Goal: Information Seeking & Learning: Learn about a topic

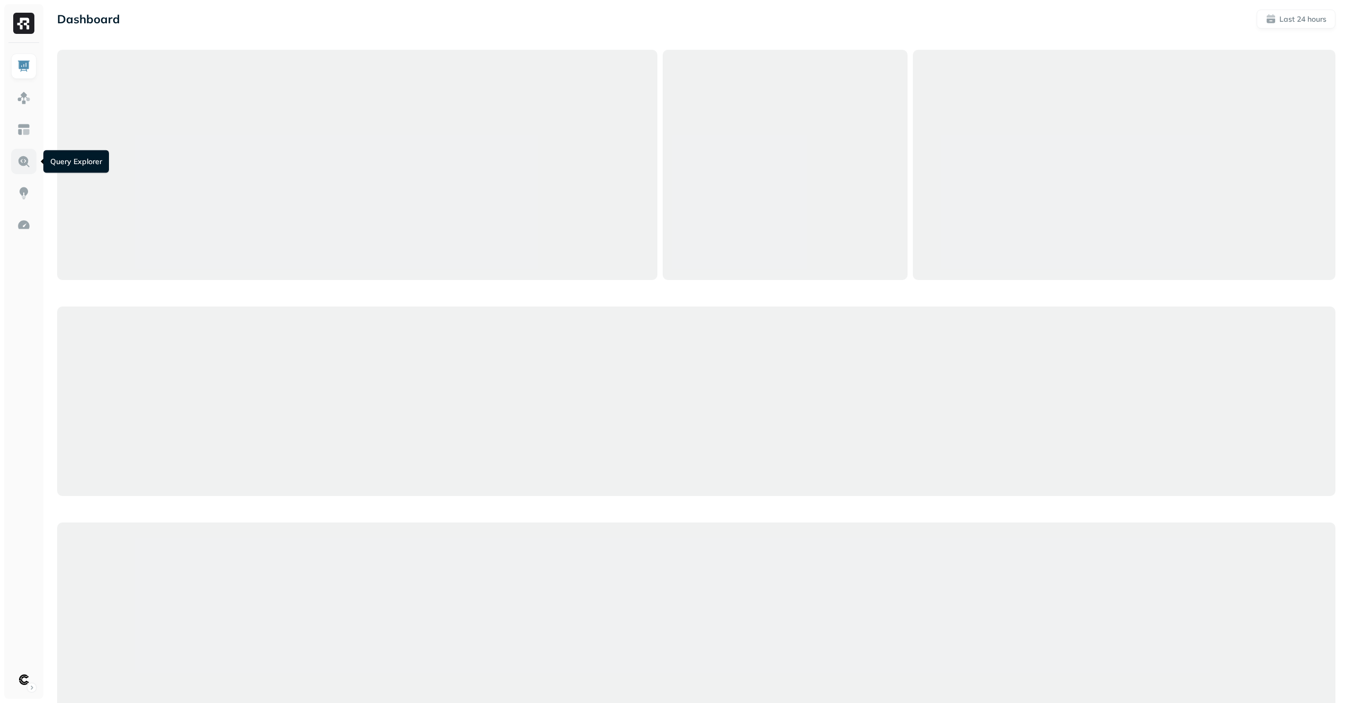
click at [29, 158] on img at bounding box center [24, 161] width 14 height 14
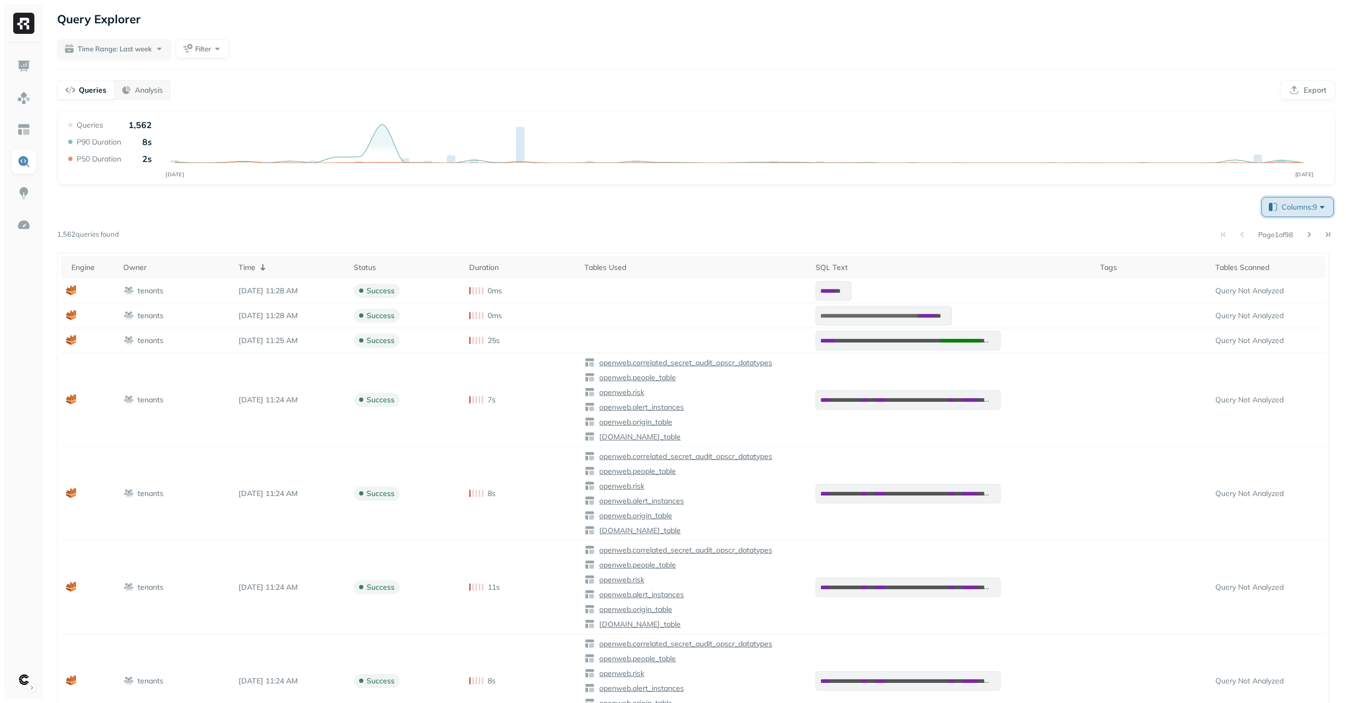
click at [1275, 215] on button "Columns: 9" at bounding box center [1297, 206] width 71 height 19
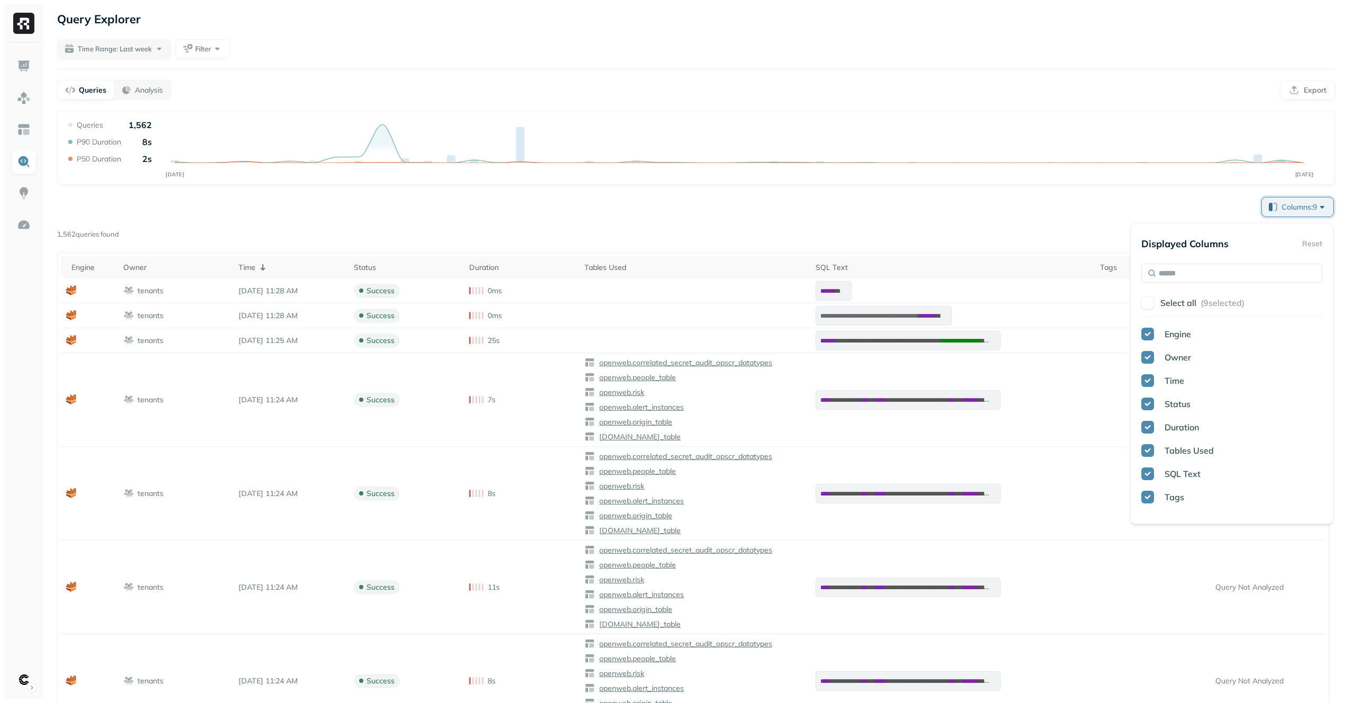
scroll to position [117, 0]
click at [1190, 495] on span "Full Name" at bounding box center [1185, 496] width 40 height 11
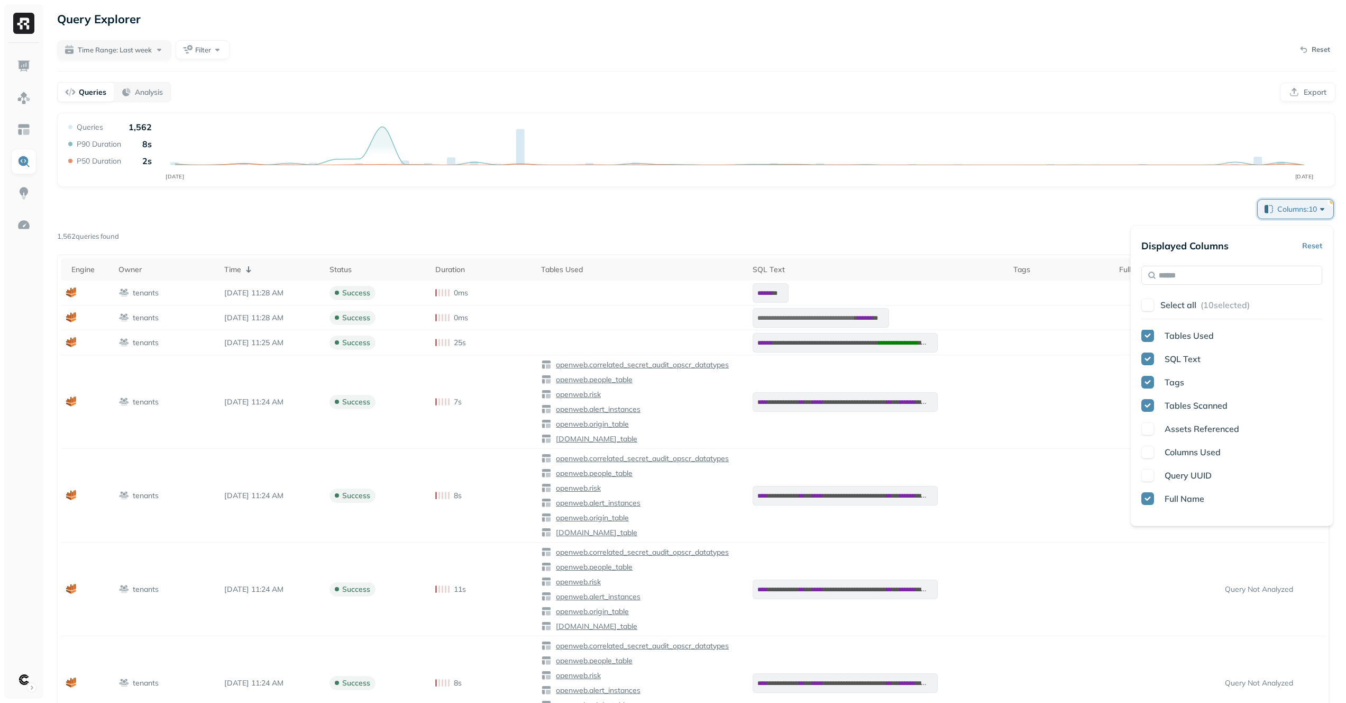
click at [1123, 231] on div "Page 1 of 98" at bounding box center [727, 236] width 1217 height 15
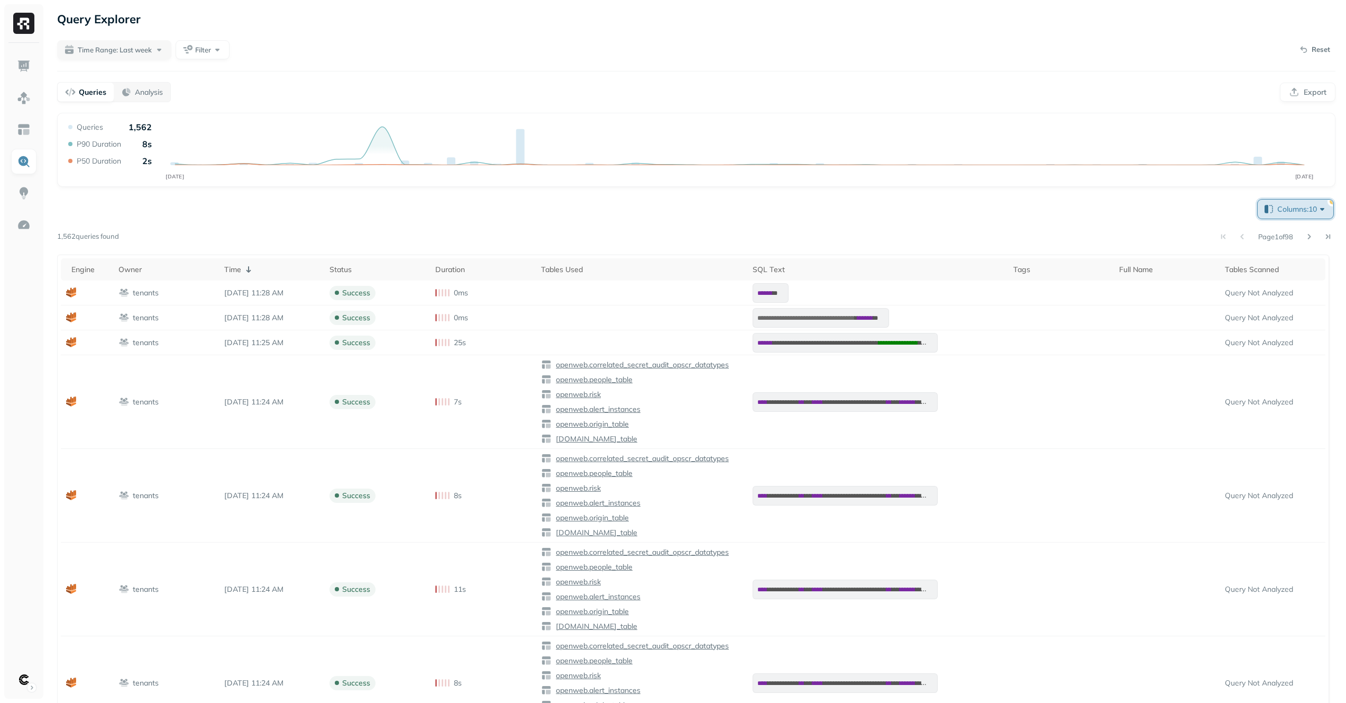
click at [1305, 212] on span "Columns: 10" at bounding box center [1303, 209] width 50 height 11
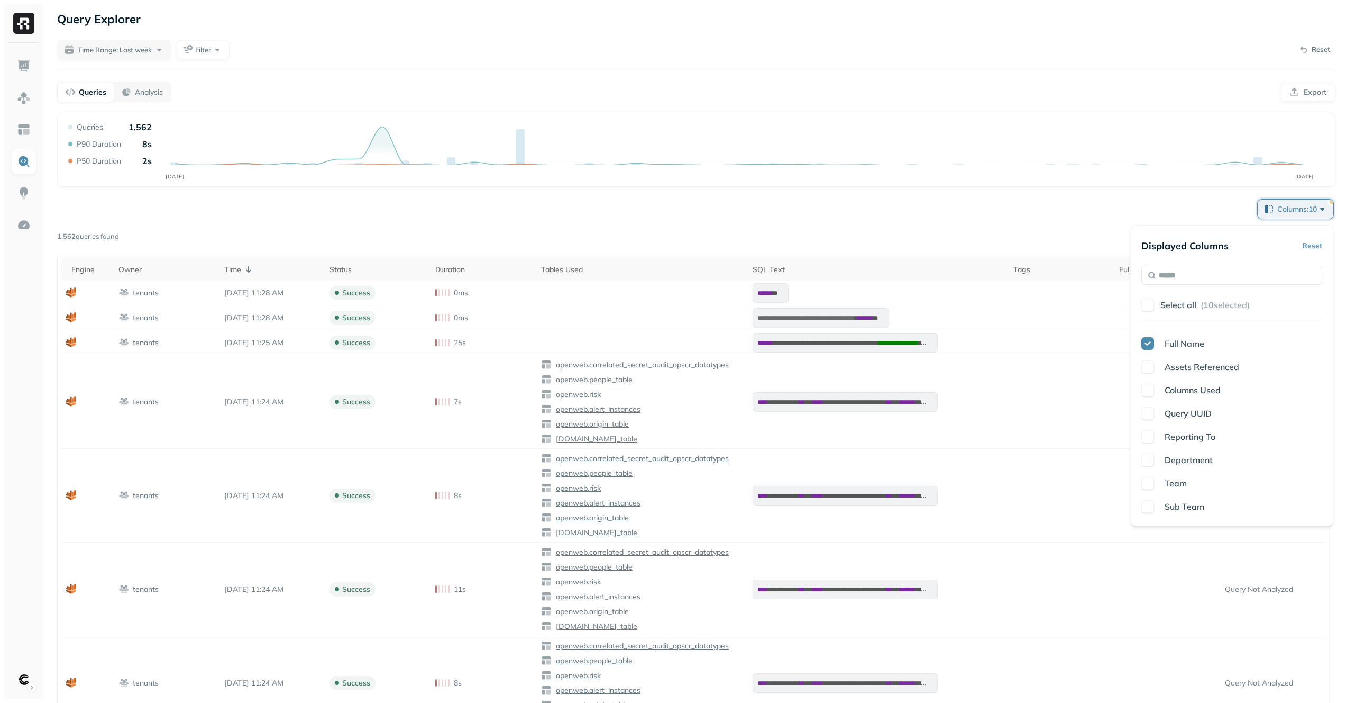
scroll to position [185, 0]
click at [1191, 472] on span "Department" at bounding box center [1189, 477] width 48 height 11
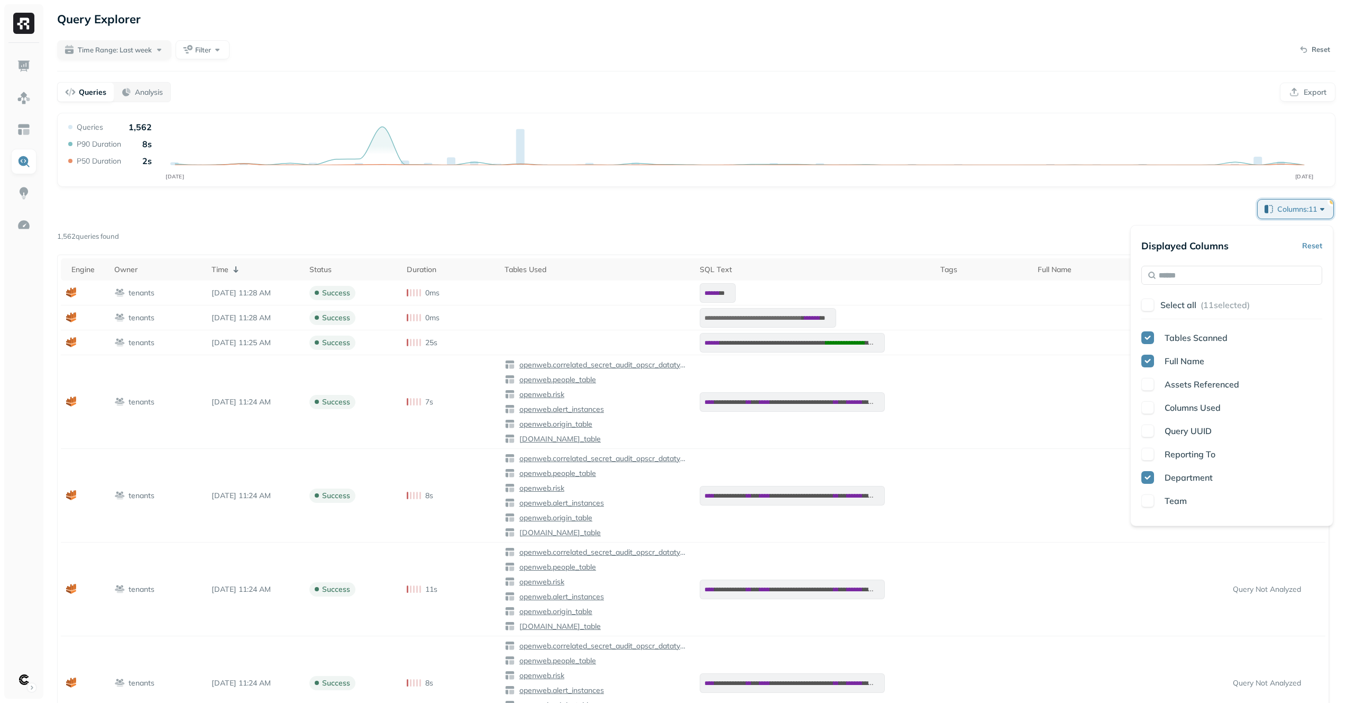
click at [1178, 498] on span "Team" at bounding box center [1176, 500] width 22 height 11
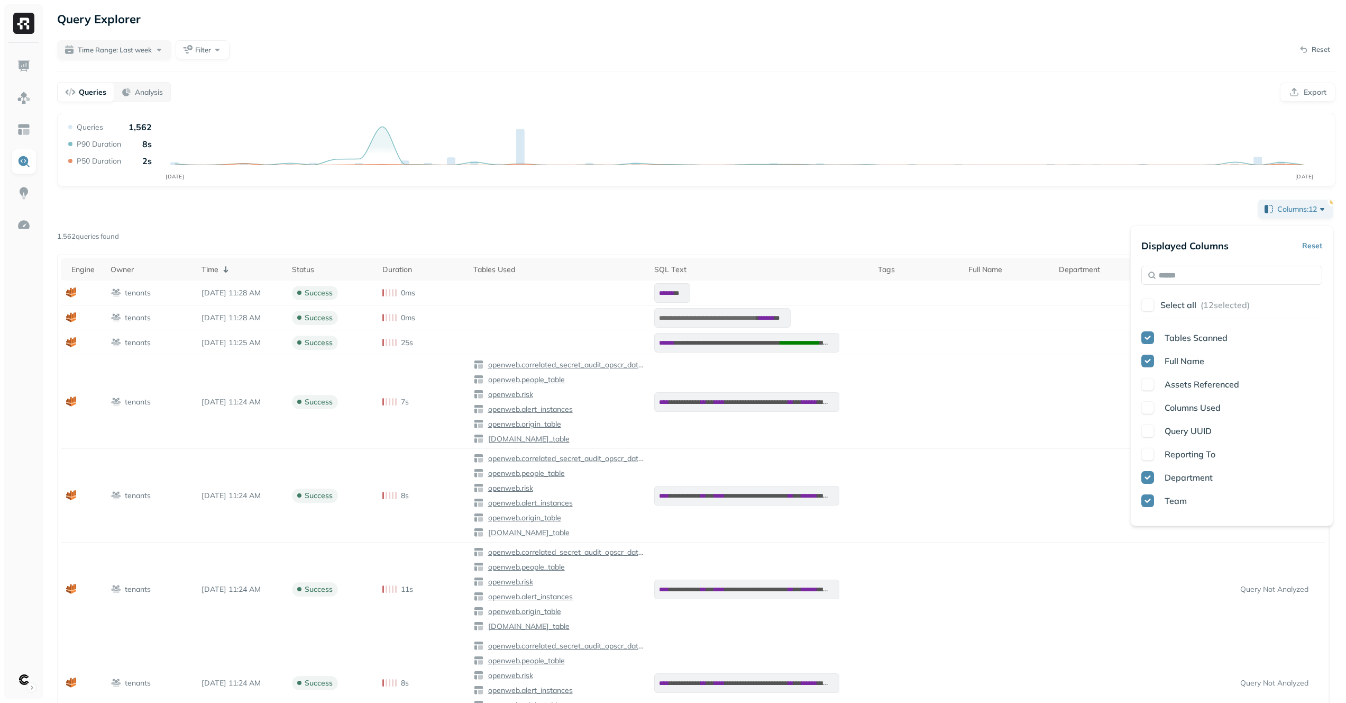
click at [1057, 229] on div "Page 1 of 98" at bounding box center [727, 236] width 1217 height 15
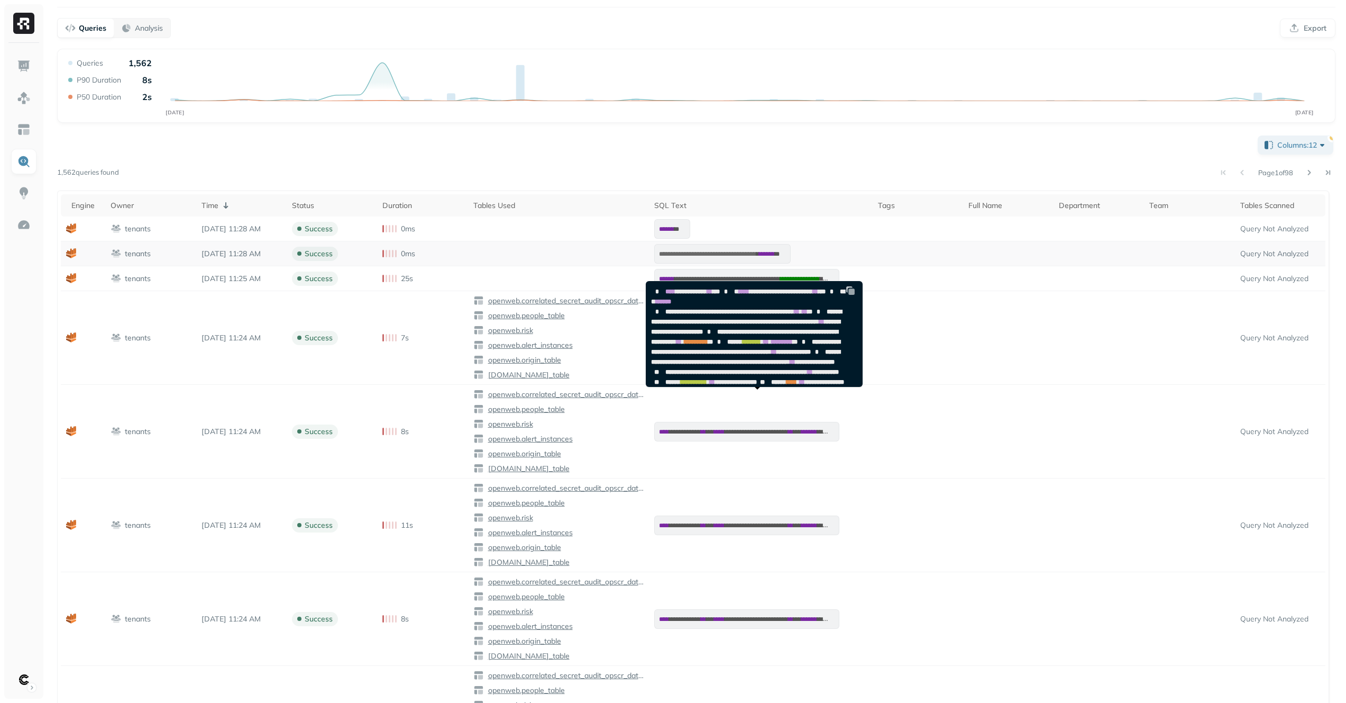
scroll to position [0, 0]
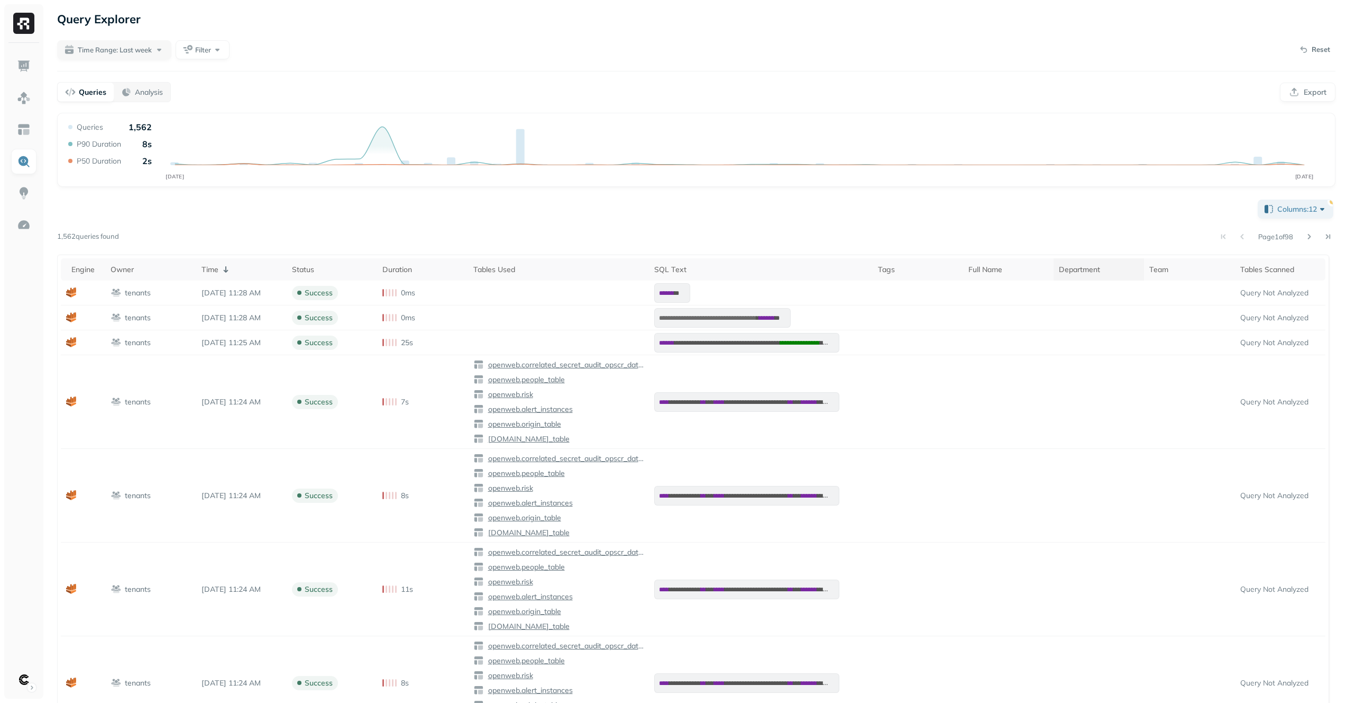
click at [1113, 267] on div "Department" at bounding box center [1099, 270] width 80 height 10
click at [1086, 269] on div "Department ( 2 )" at bounding box center [1099, 269] width 80 height 13
click at [243, 273] on div "Time" at bounding box center [242, 269] width 80 height 13
click at [1100, 273] on div "Department" at bounding box center [1099, 270] width 80 height 10
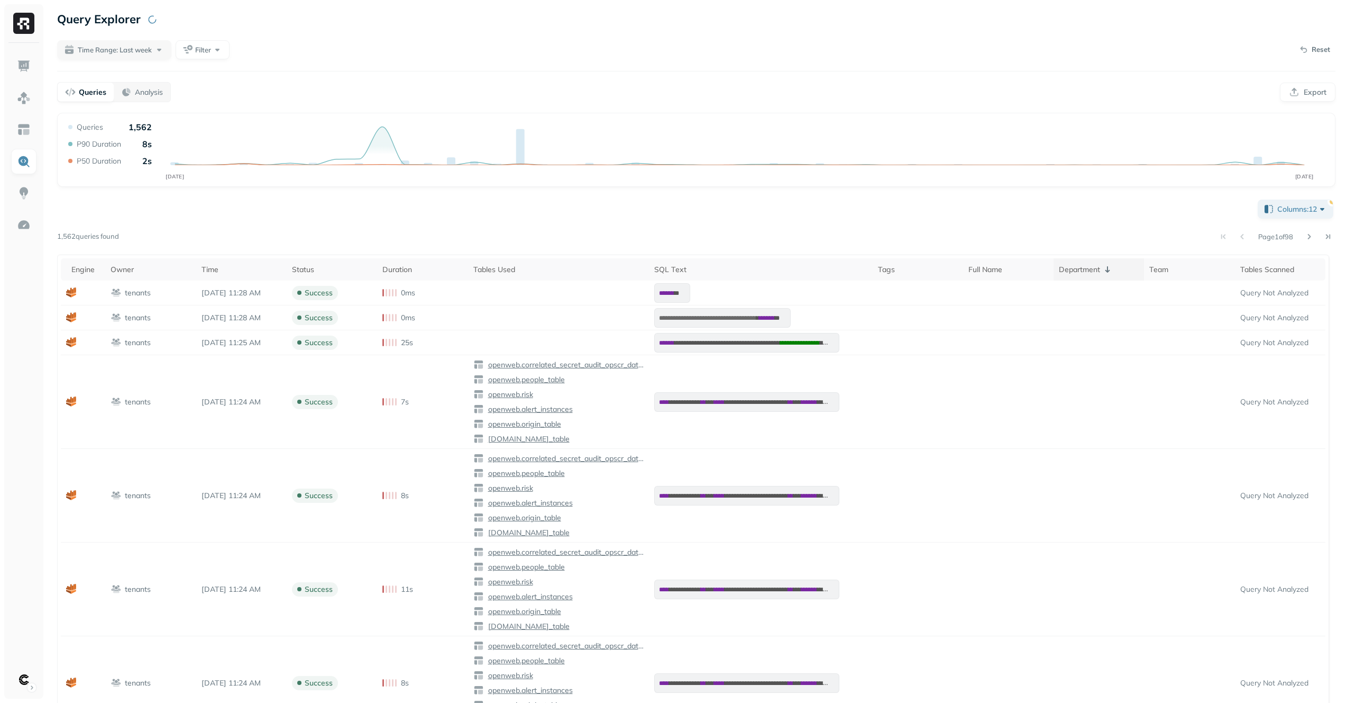
click at [1100, 273] on div "Department" at bounding box center [1099, 269] width 80 height 13
click at [1020, 269] on div "Full Name" at bounding box center [1009, 270] width 80 height 10
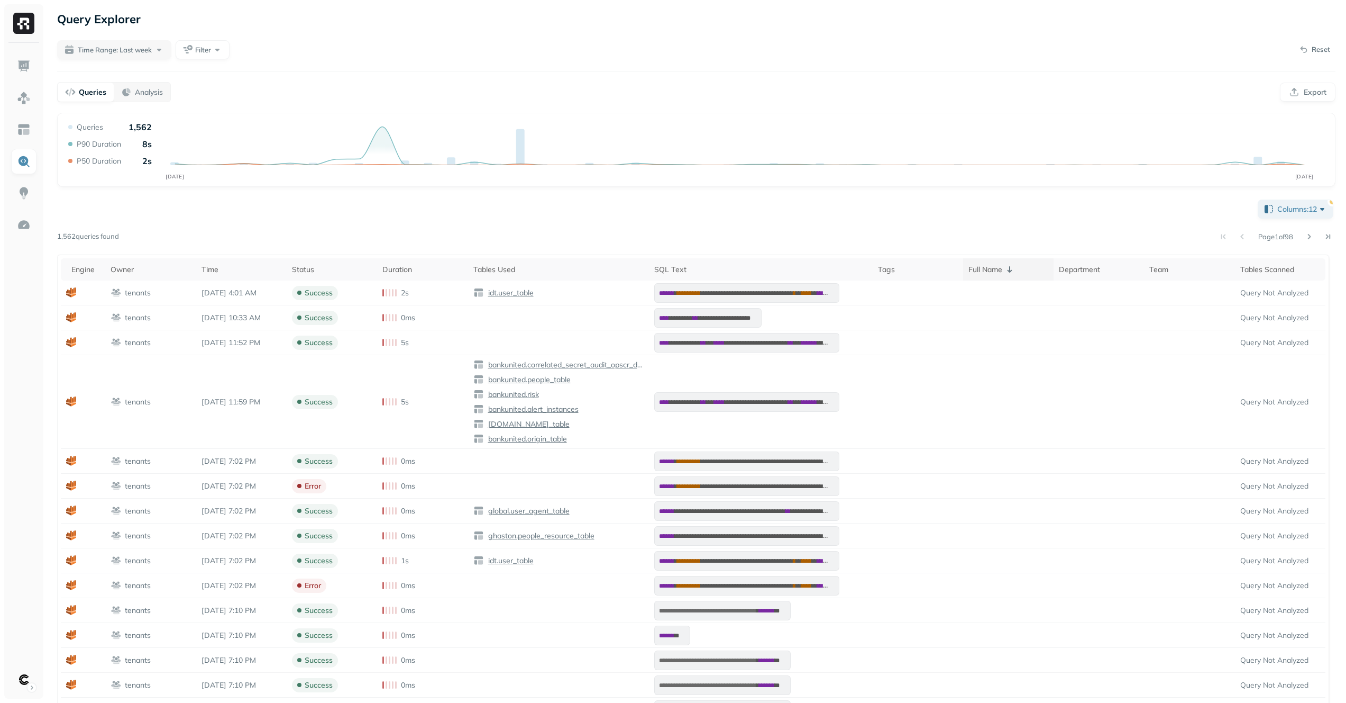
click at [1016, 269] on icon at bounding box center [1010, 269] width 13 height 13
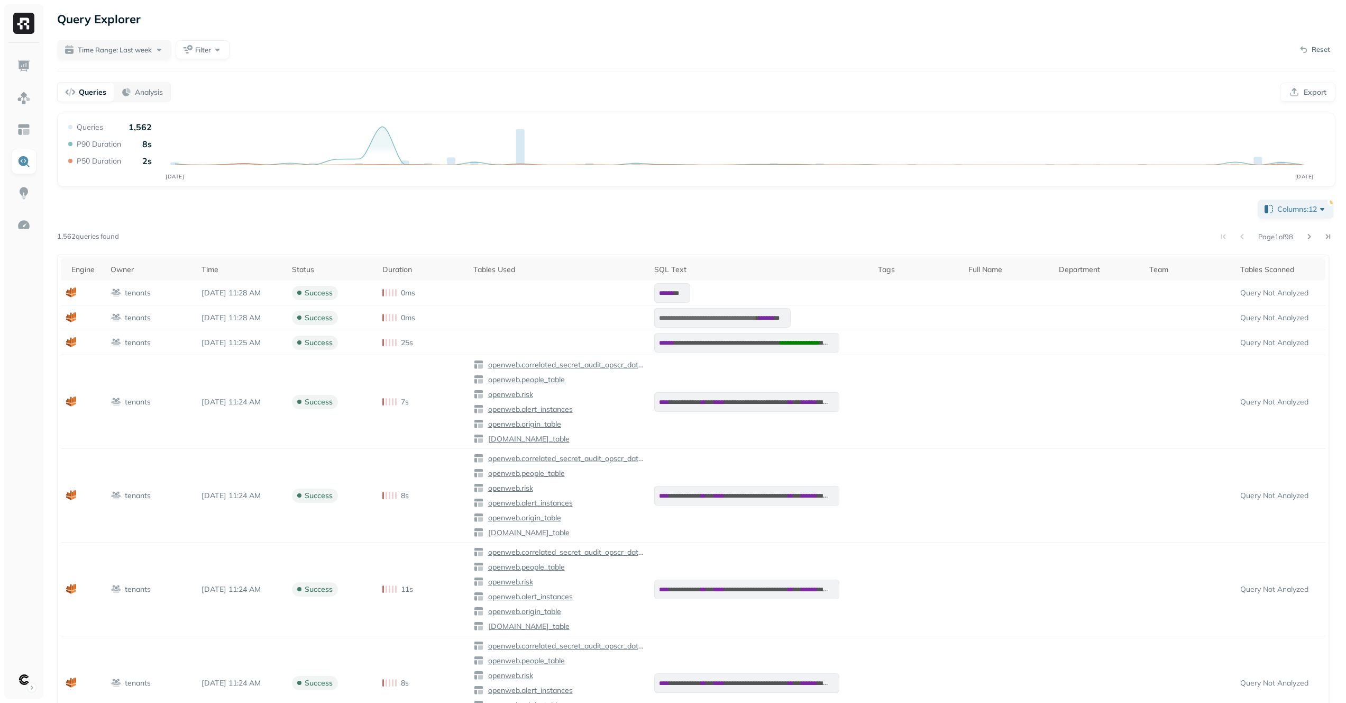
click at [1042, 239] on div "Page 1 of 98" at bounding box center [727, 236] width 1217 height 15
click at [184, 42] on button "Filter" at bounding box center [203, 49] width 54 height 19
click at [189, 43] on button "Filter" at bounding box center [203, 49] width 54 height 19
click at [207, 48] on span "Filter" at bounding box center [203, 50] width 16 height 10
click at [533, 53] on div "Time Range: Last week Filter Reset" at bounding box center [696, 49] width 1279 height 21
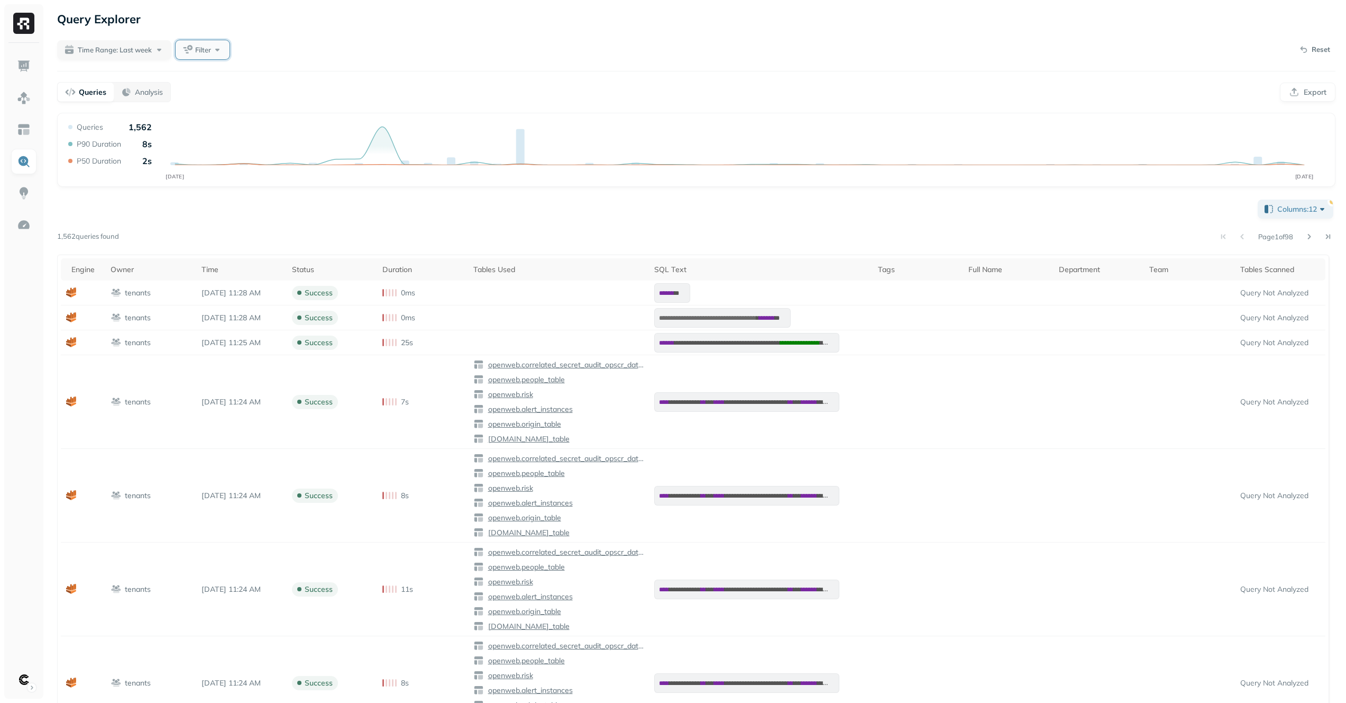
click at [207, 48] on span "Filter" at bounding box center [203, 50] width 16 height 10
click at [537, 45] on div "Time Range: Last week Filter Reset" at bounding box center [696, 49] width 1279 height 21
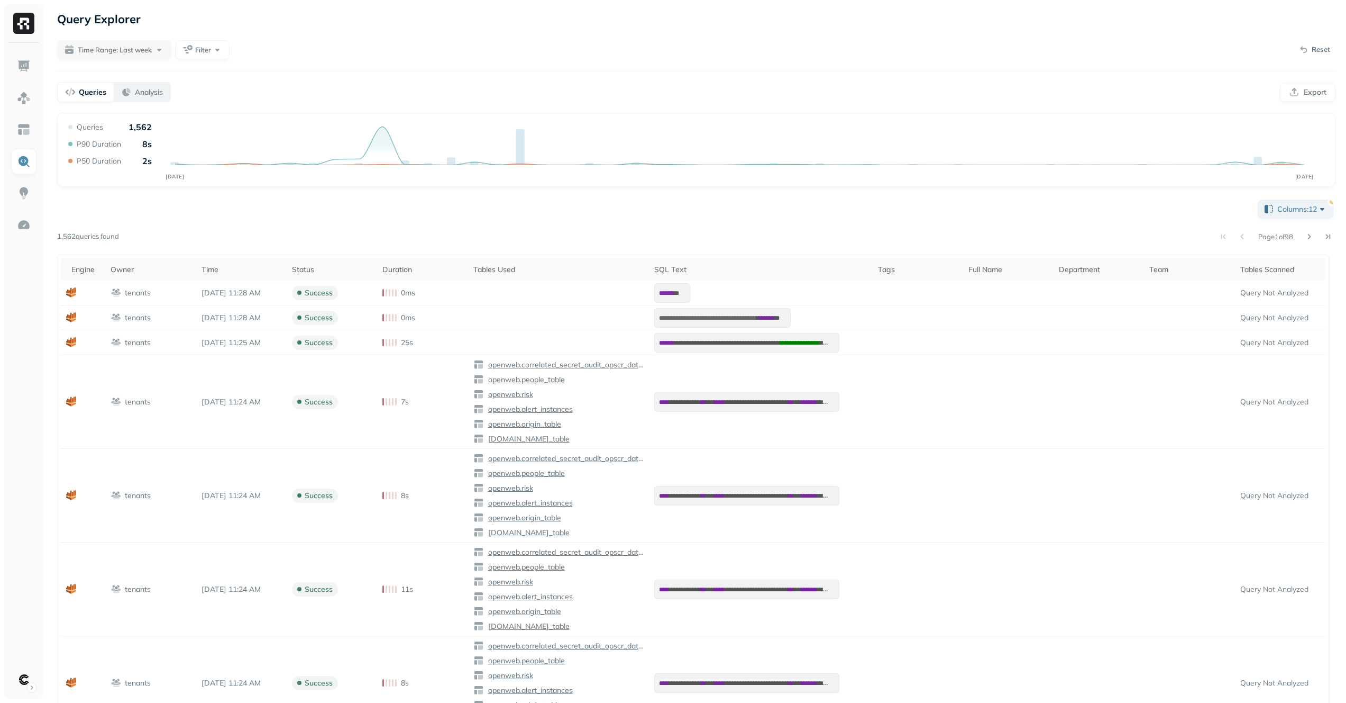
click at [159, 88] on p "Analysis" at bounding box center [149, 92] width 28 height 10
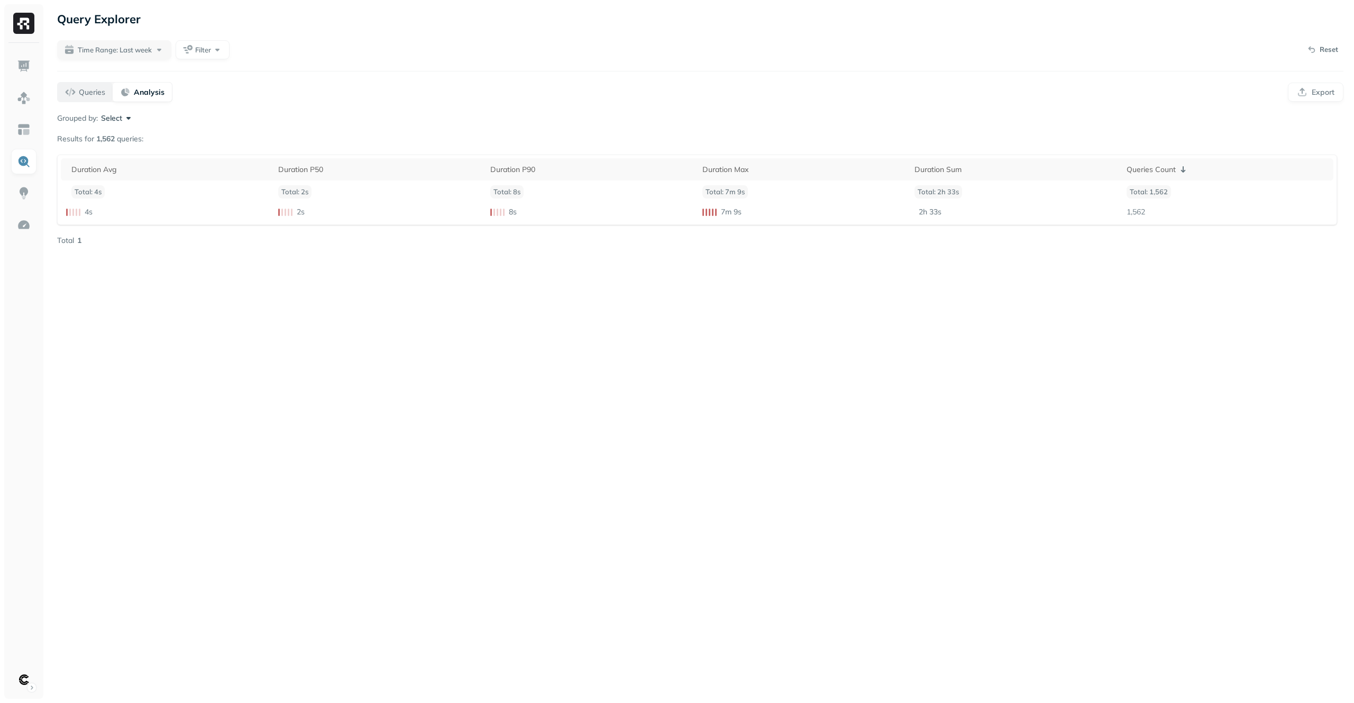
click at [74, 95] on div "Queries" at bounding box center [85, 92] width 40 height 11
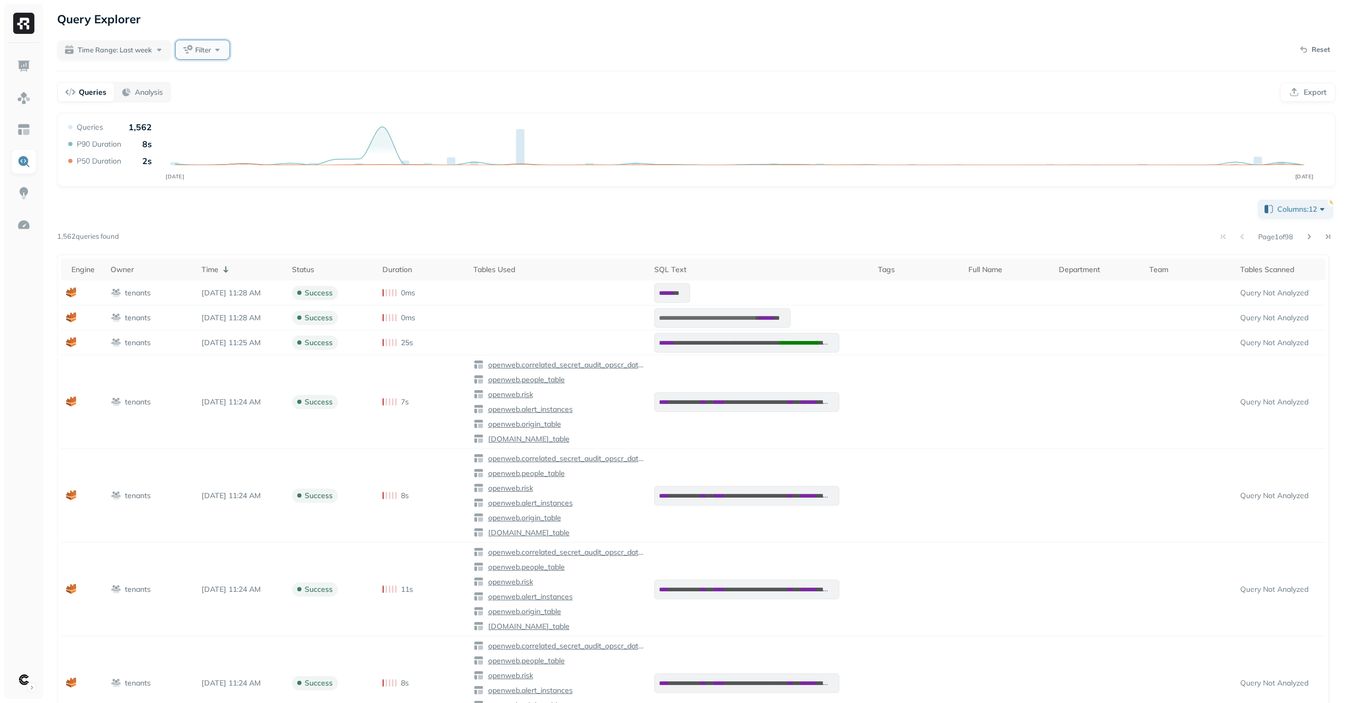
click at [230, 44] on button "Filter" at bounding box center [203, 49] width 54 height 19
click at [25, 67] on img at bounding box center [24, 66] width 14 height 14
click at [33, 130] on link at bounding box center [23, 129] width 25 height 25
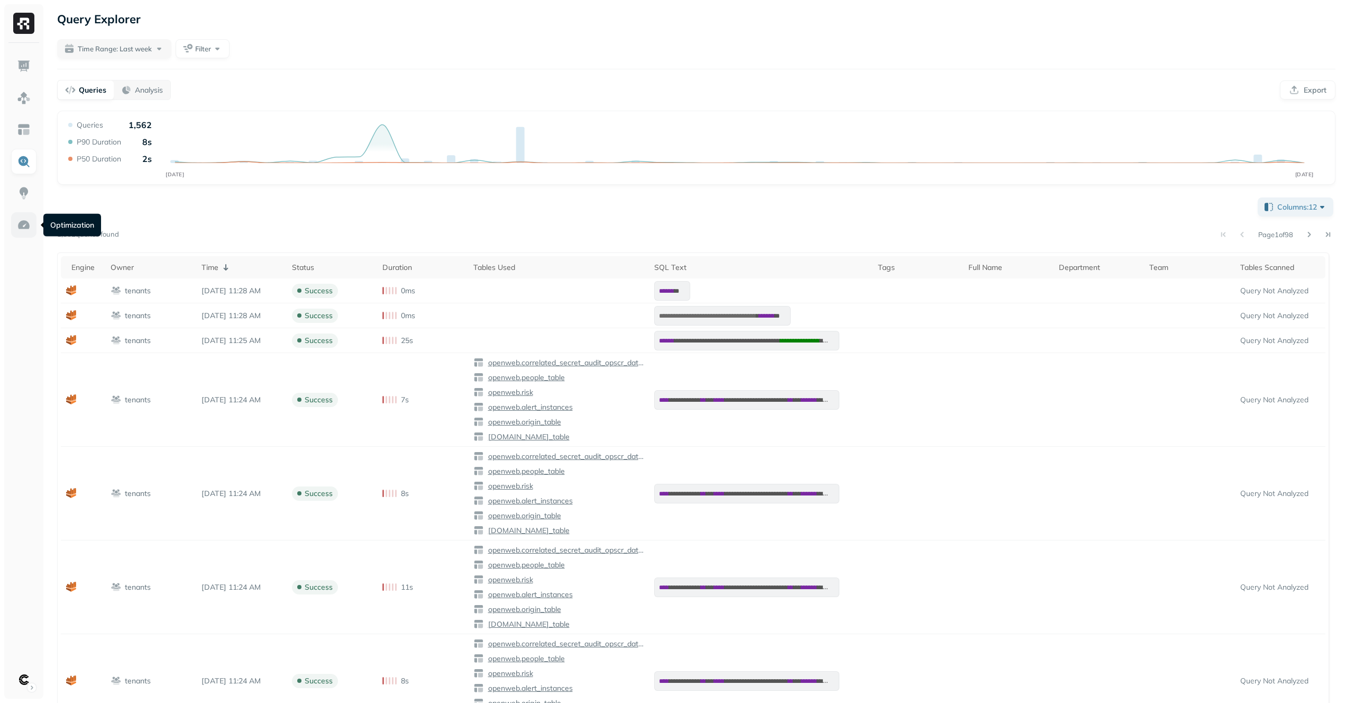
click at [16, 228] on link at bounding box center [23, 224] width 25 height 25
click at [1272, 293] on p "Query Not Analyzed" at bounding box center [1281, 291] width 80 height 10
click at [1173, 294] on td at bounding box center [1189, 290] width 90 height 25
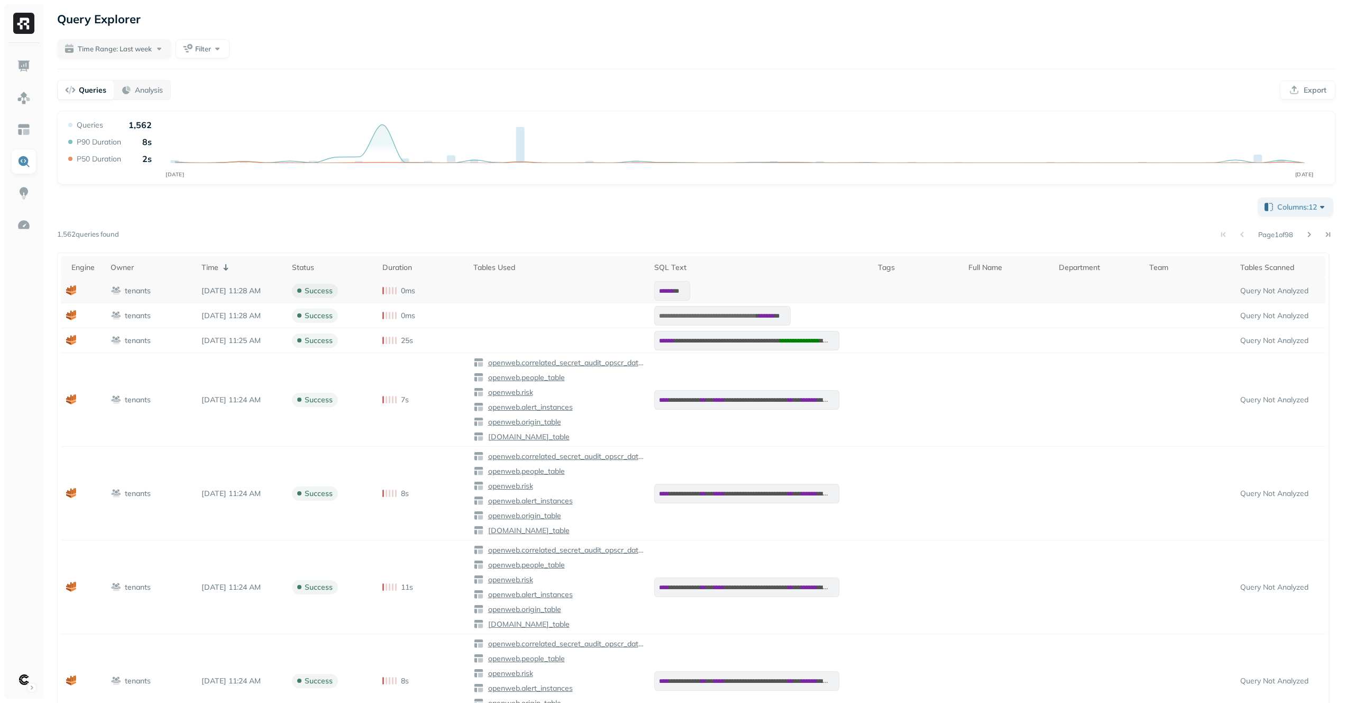
drag, startPoint x: 1047, startPoint y: 300, endPoint x: 969, endPoint y: 297, distance: 77.8
click at [1043, 302] on td at bounding box center [1008, 290] width 90 height 25
click at [991, 282] on td at bounding box center [1008, 290] width 90 height 25
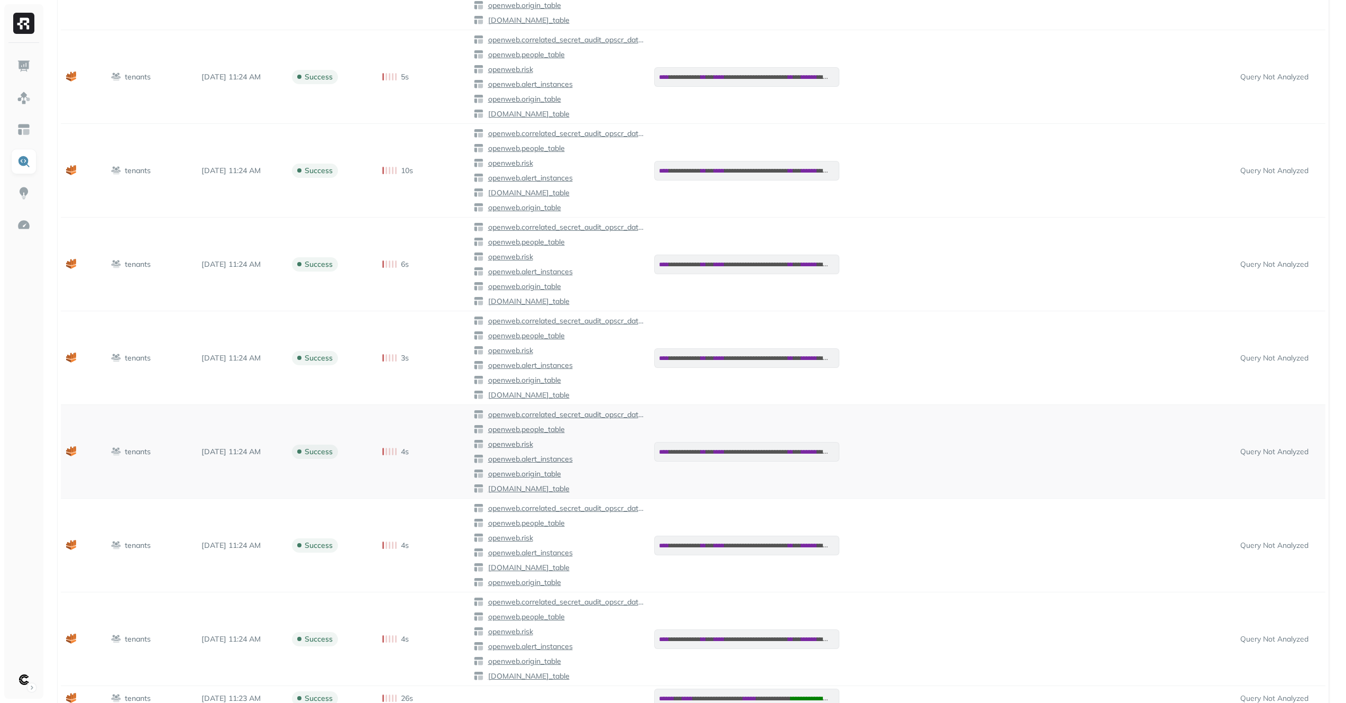
scroll to position [812, 0]
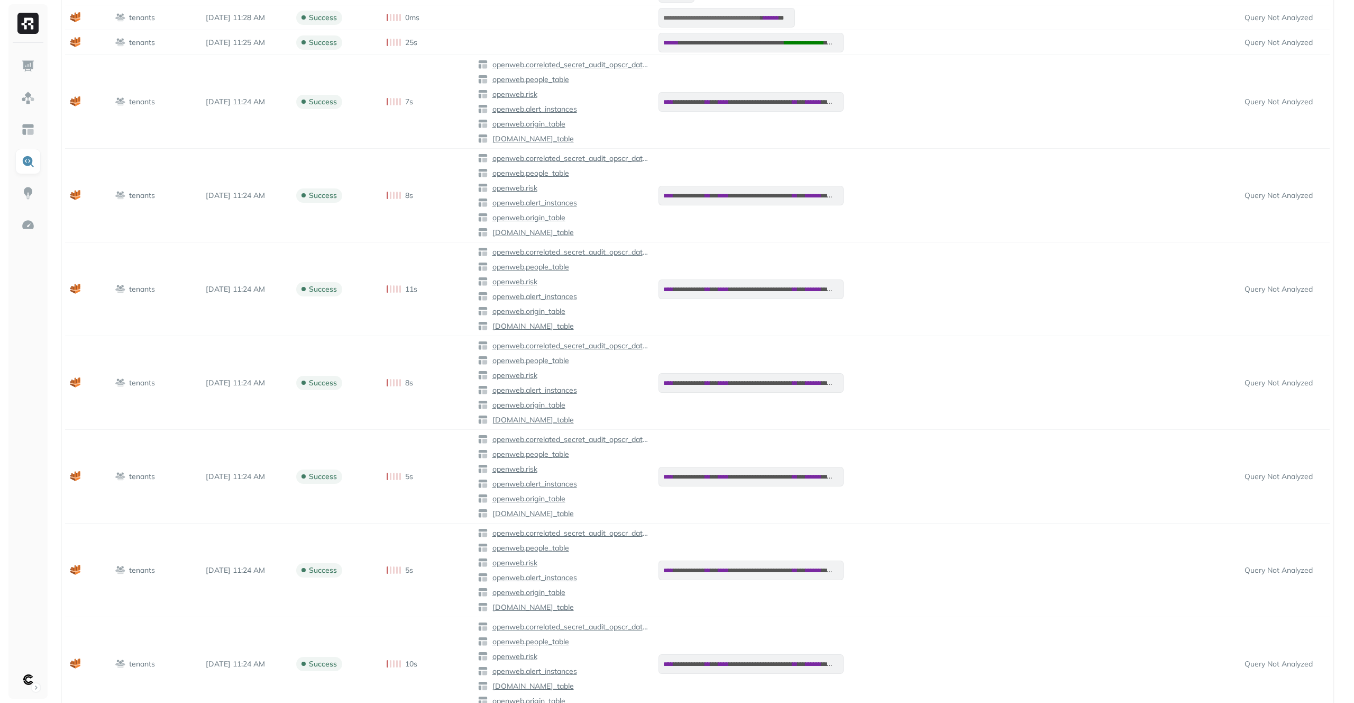
scroll to position [0, 0]
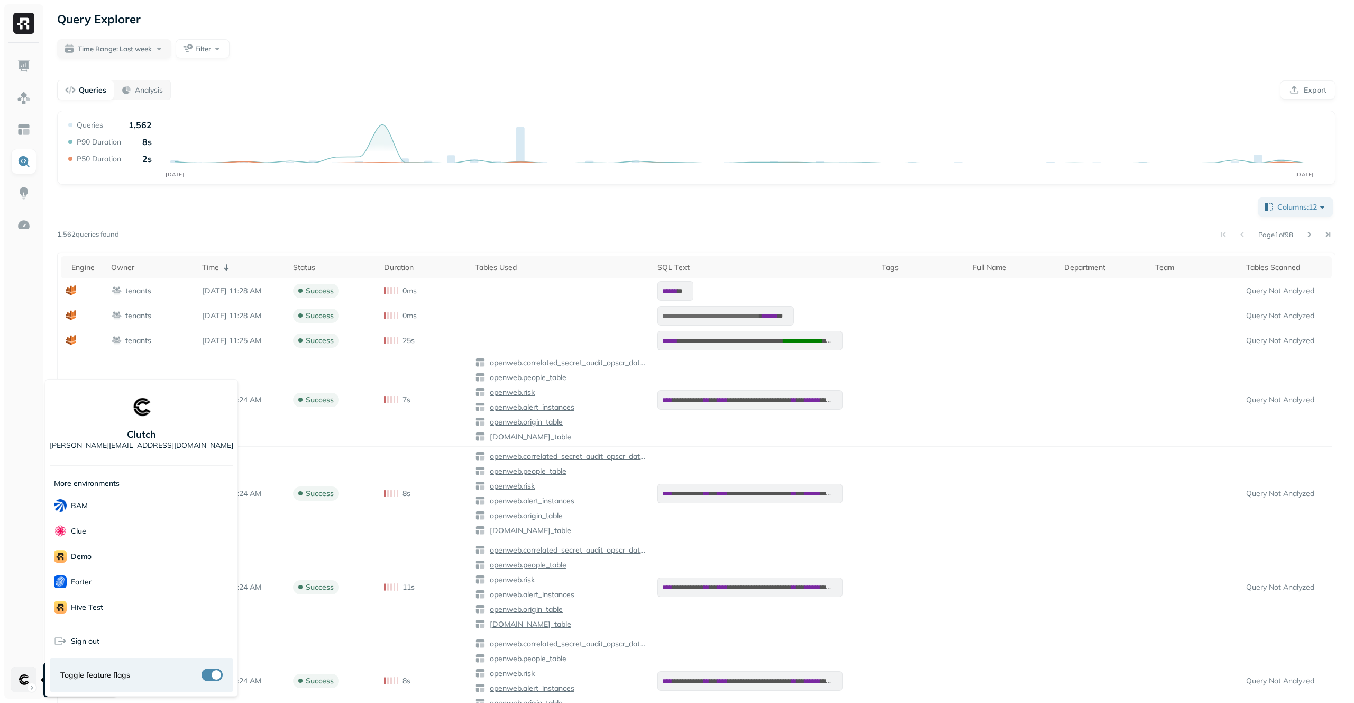
click at [89, 586] on p "Forter" at bounding box center [81, 582] width 21 height 10
